Goal: Task Accomplishment & Management: Use online tool/utility

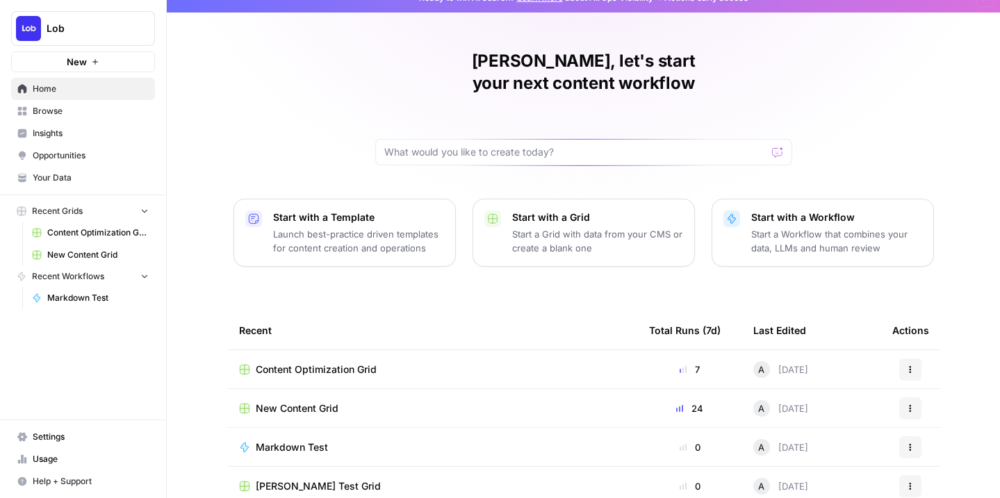
scroll to position [19, 0]
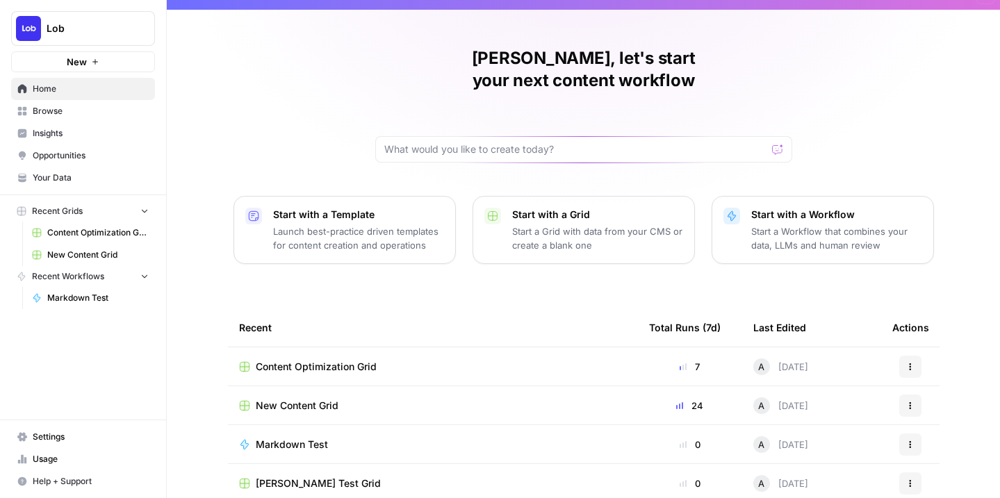
click at [304, 399] on span "New Content Grid" at bounding box center [297, 406] width 83 height 14
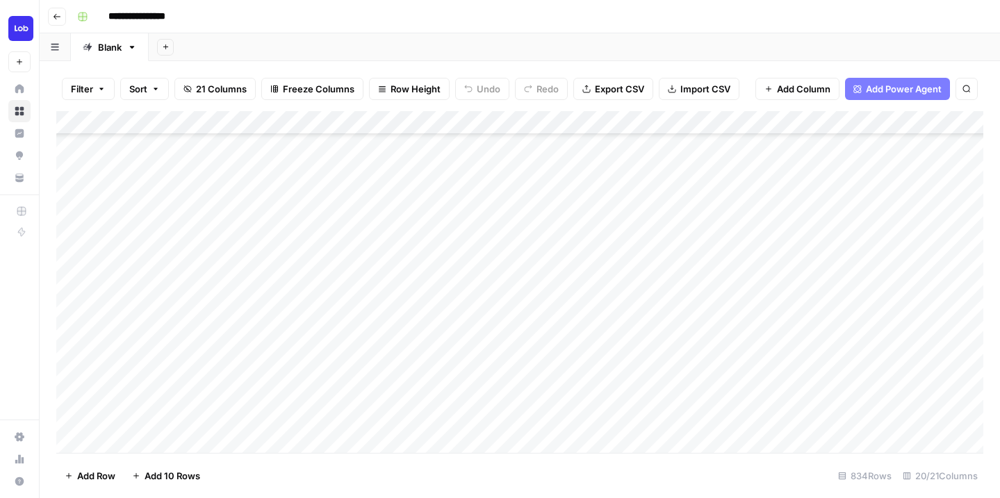
scroll to position [197, 0]
click at [315, 321] on div "Add Column" at bounding box center [519, 282] width 927 height 342
click at [320, 232] on div "Add Column" at bounding box center [519, 282] width 927 height 342
click at [320, 208] on div "Add Column" at bounding box center [519, 282] width 927 height 342
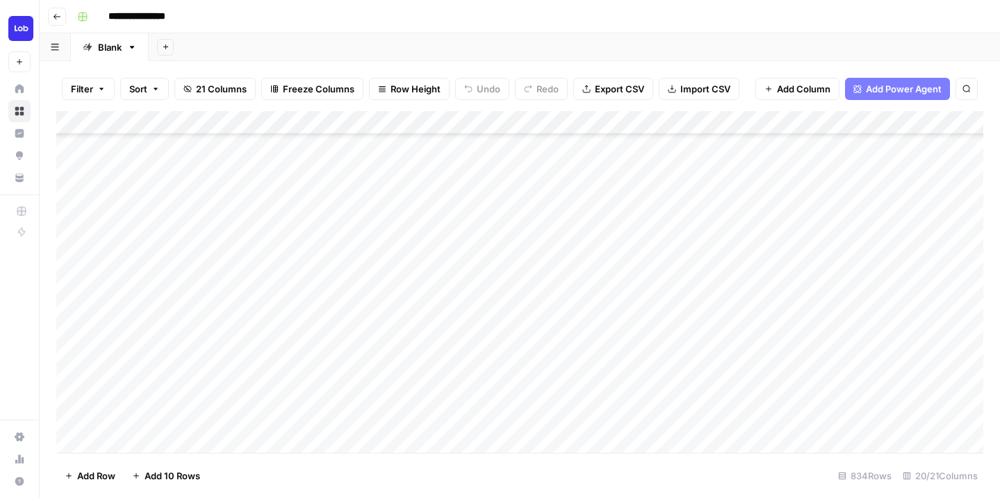
scroll to position [333, 0]
click at [315, 217] on div "Add Column" at bounding box center [519, 282] width 927 height 342
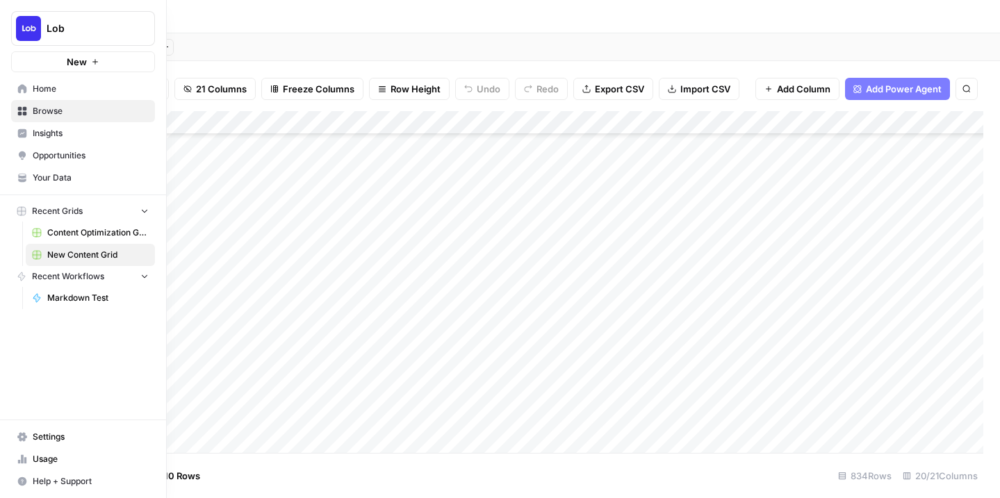
click at [44, 91] on span "Home" at bounding box center [91, 89] width 116 height 13
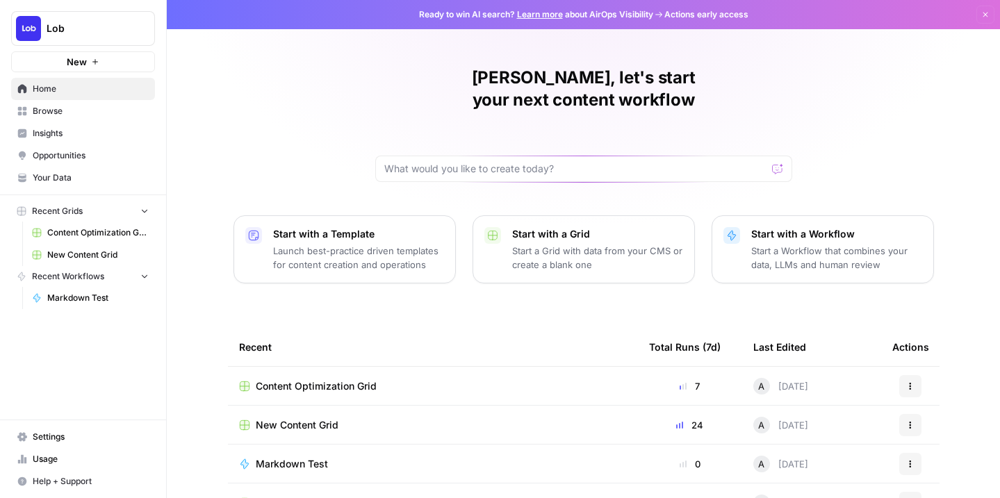
click at [56, 137] on span "Insights" at bounding box center [91, 133] width 116 height 13
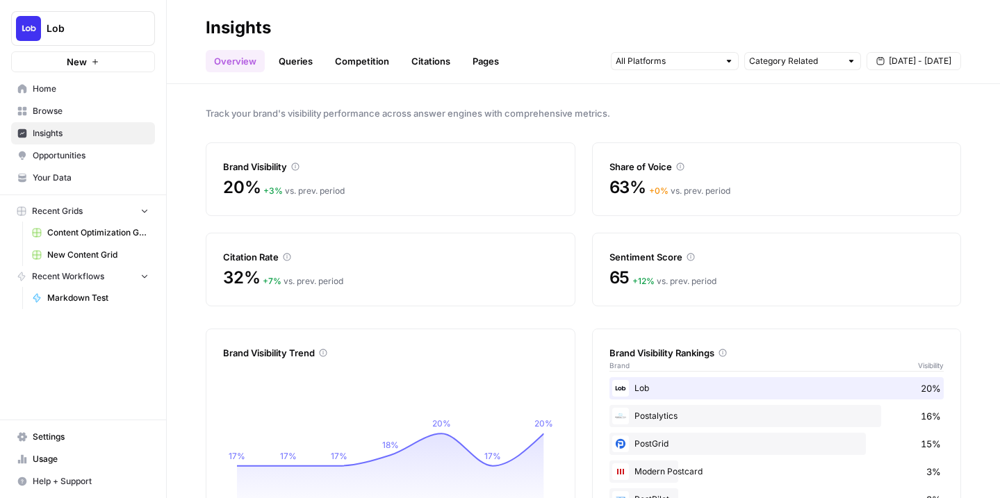
click at [86, 156] on span "Opportunities" at bounding box center [91, 155] width 116 height 13
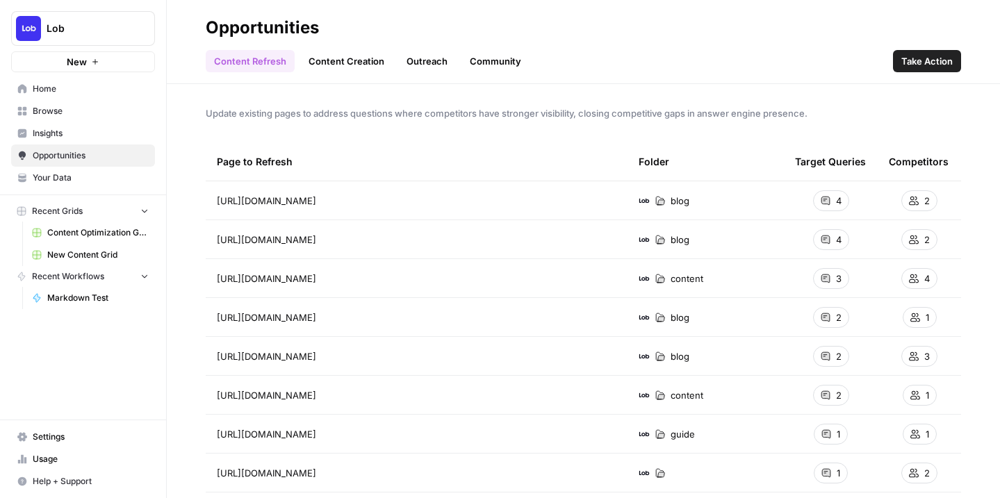
click at [79, 174] on span "Your Data" at bounding box center [91, 178] width 116 height 13
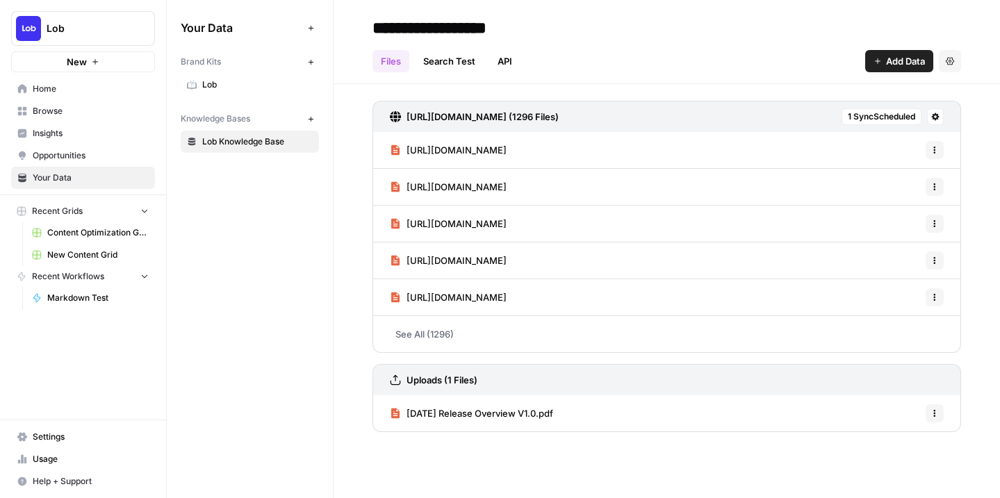
click at [68, 111] on span "Browse" at bounding box center [91, 111] width 116 height 13
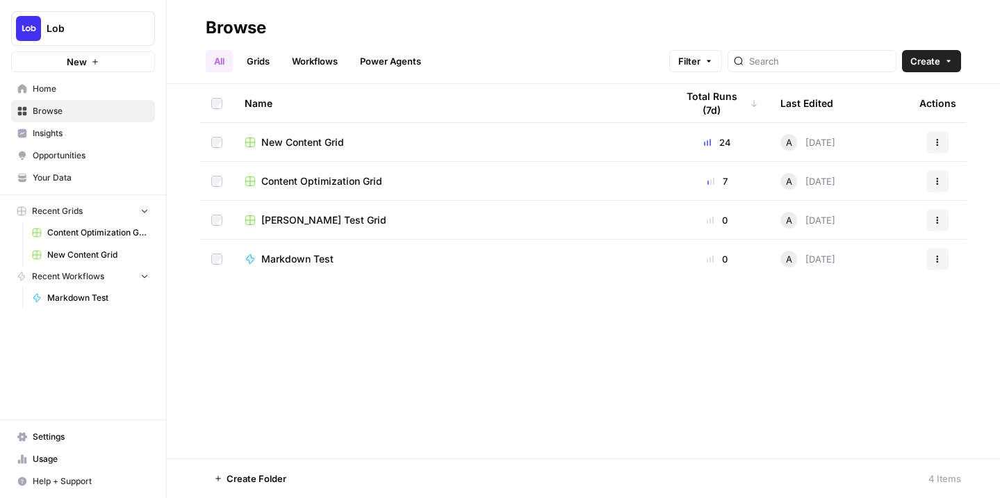
click at [63, 91] on span "Home" at bounding box center [91, 89] width 116 height 13
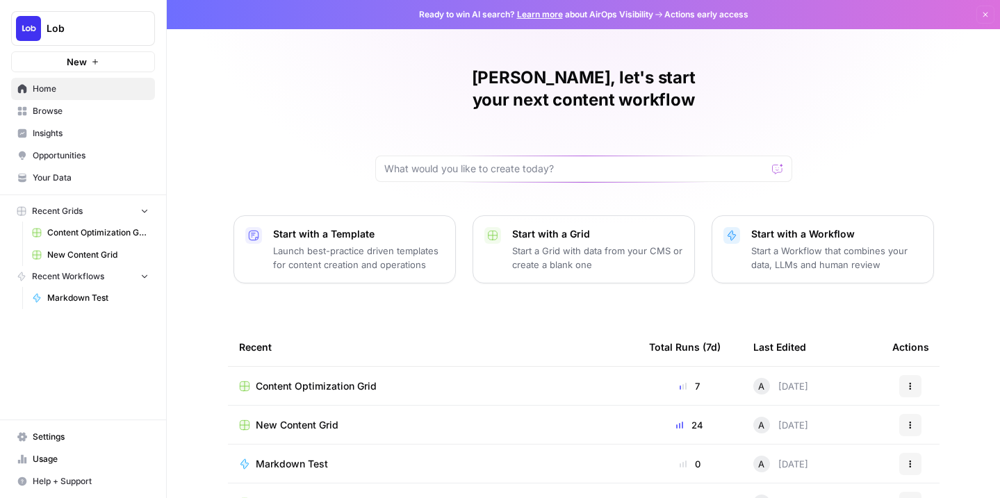
scroll to position [24, 0]
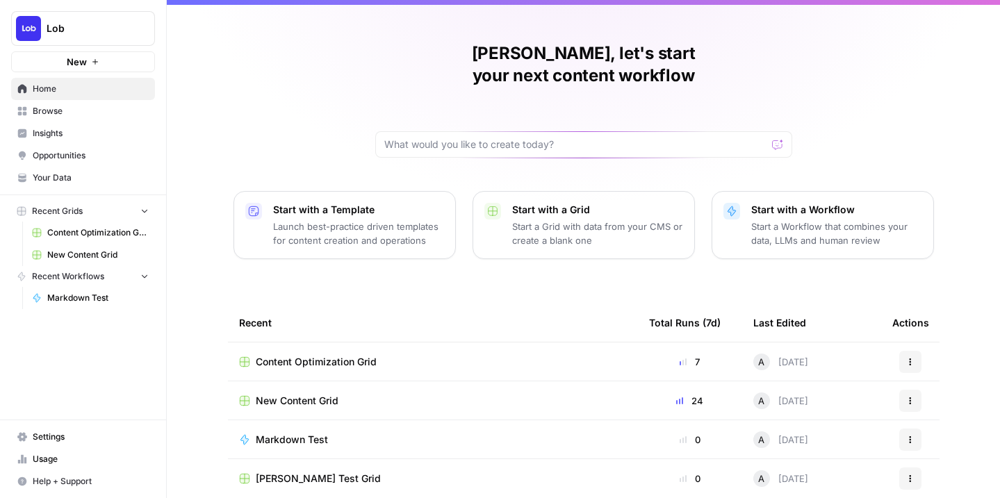
click at [291, 394] on span "New Content Grid" at bounding box center [297, 401] width 83 height 14
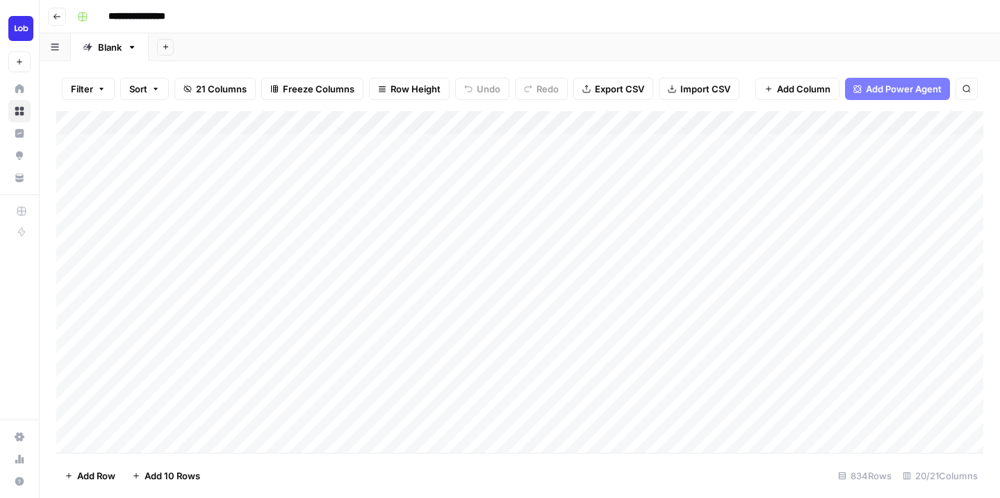
click at [293, 148] on div "Add Column" at bounding box center [519, 282] width 927 height 342
click at [284, 184] on div "Add Column" at bounding box center [519, 282] width 927 height 342
click at [292, 245] on div "Add Column" at bounding box center [519, 282] width 927 height 342
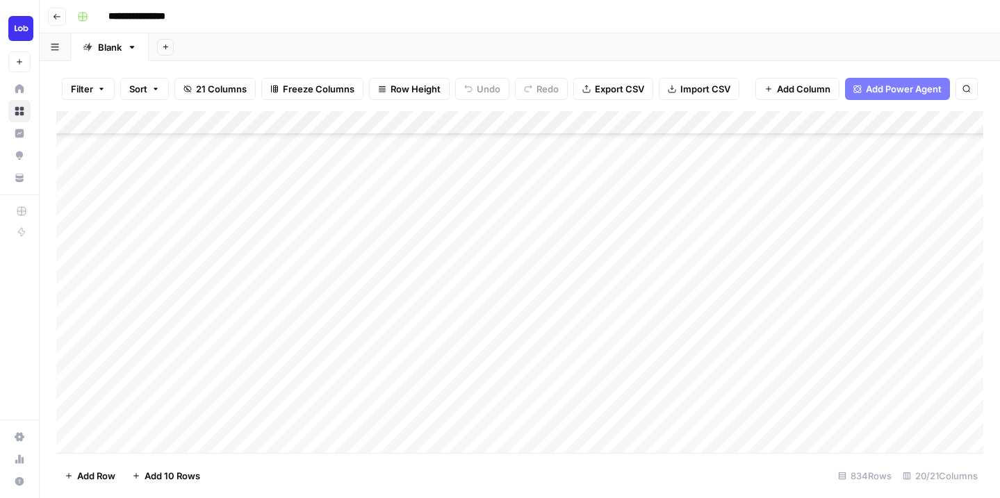
click at [287, 222] on div "Add Column" at bounding box center [519, 282] width 927 height 342
click at [763, 218] on div "Add Column" at bounding box center [519, 282] width 927 height 342
click at [763, 219] on div "Add Column" at bounding box center [519, 282] width 927 height 342
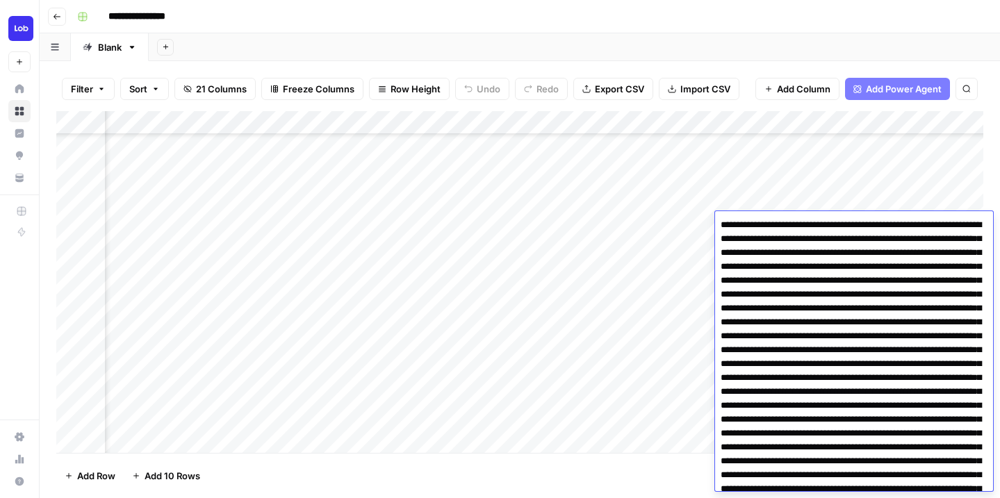
scroll to position [3633, 0]
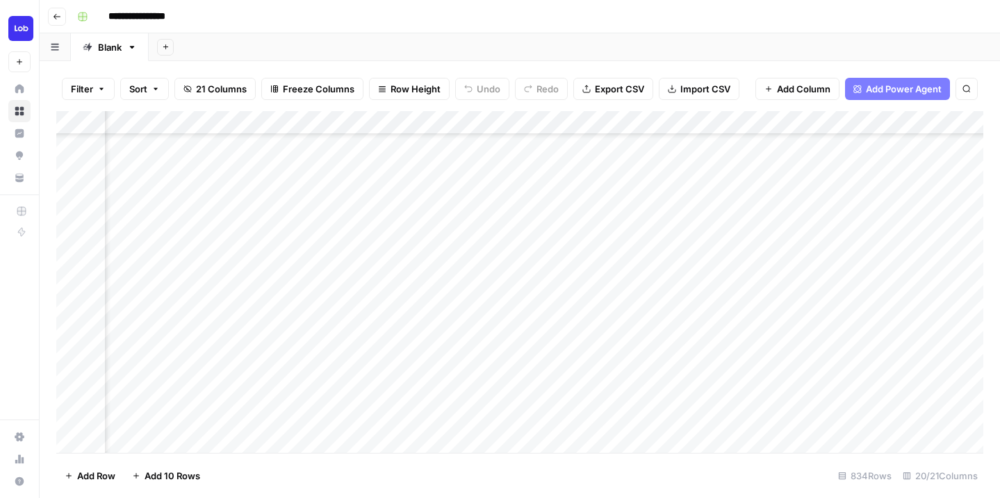
click at [783, 193] on div "Add Column" at bounding box center [519, 282] width 927 height 342
click at [788, 232] on div "Add Column" at bounding box center [519, 282] width 927 height 342
click at [371, 13] on div "**********" at bounding box center [529, 17] width 914 height 22
